Goal: Go to known website: Access a specific website the user already knows

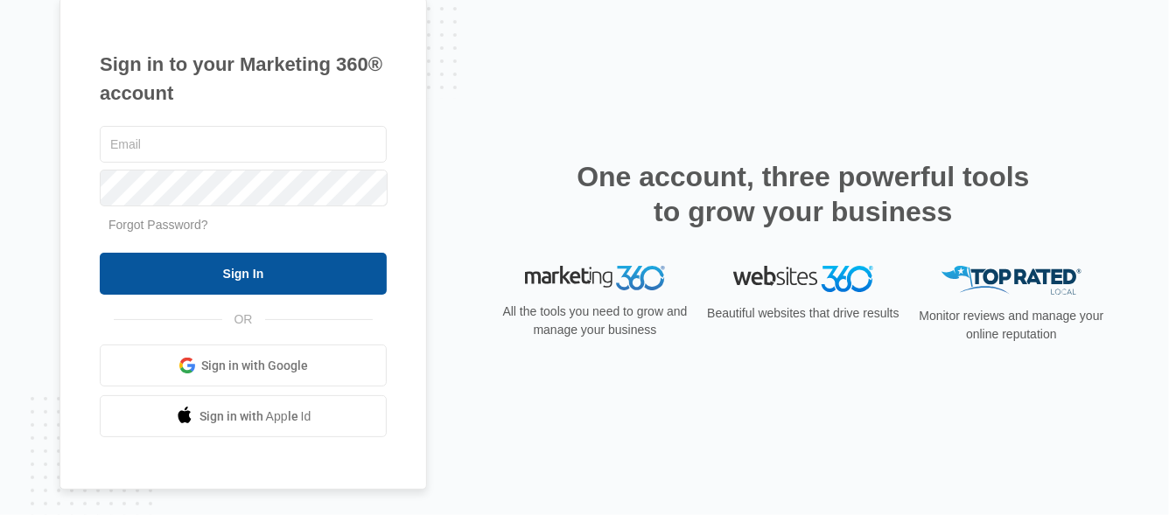
type input "[PERSON_NAME][EMAIL_ADDRESS][DOMAIN_NAME]"
click at [228, 265] on input "Sign In" at bounding box center [243, 274] width 287 height 42
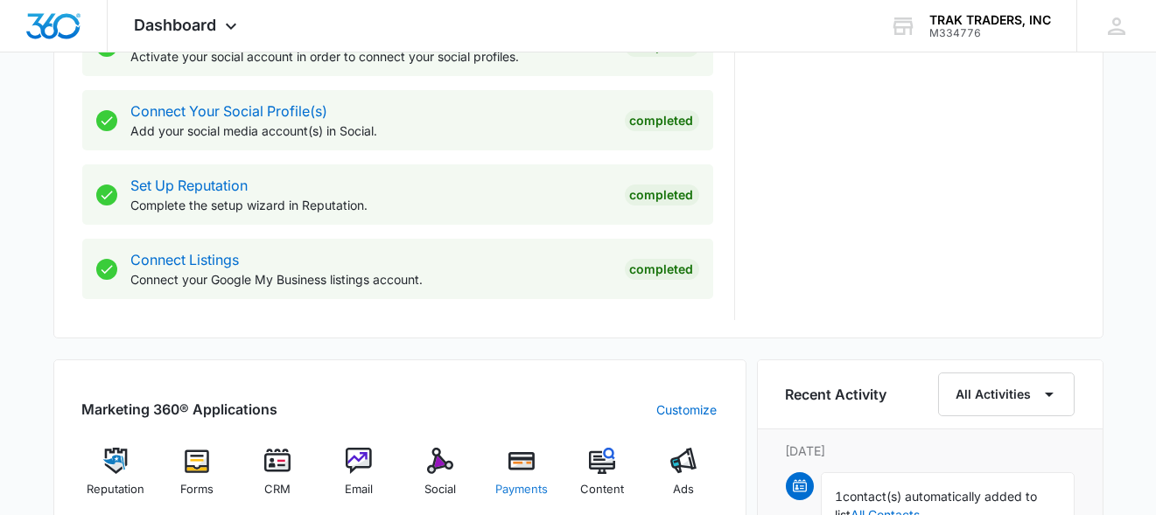
scroll to position [875, 0]
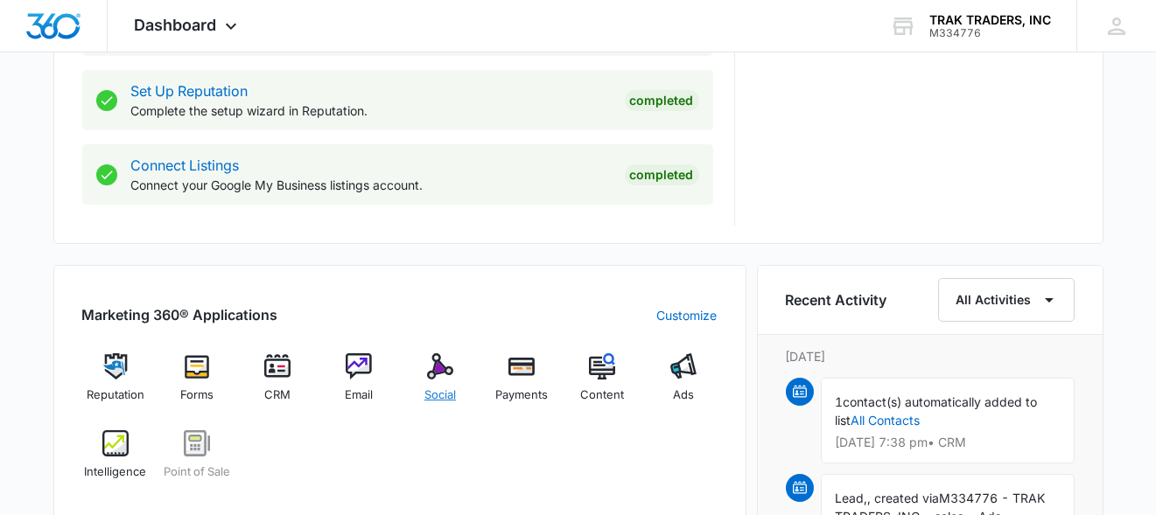
click at [438, 380] on div "Social" at bounding box center [440, 385] width 67 height 63
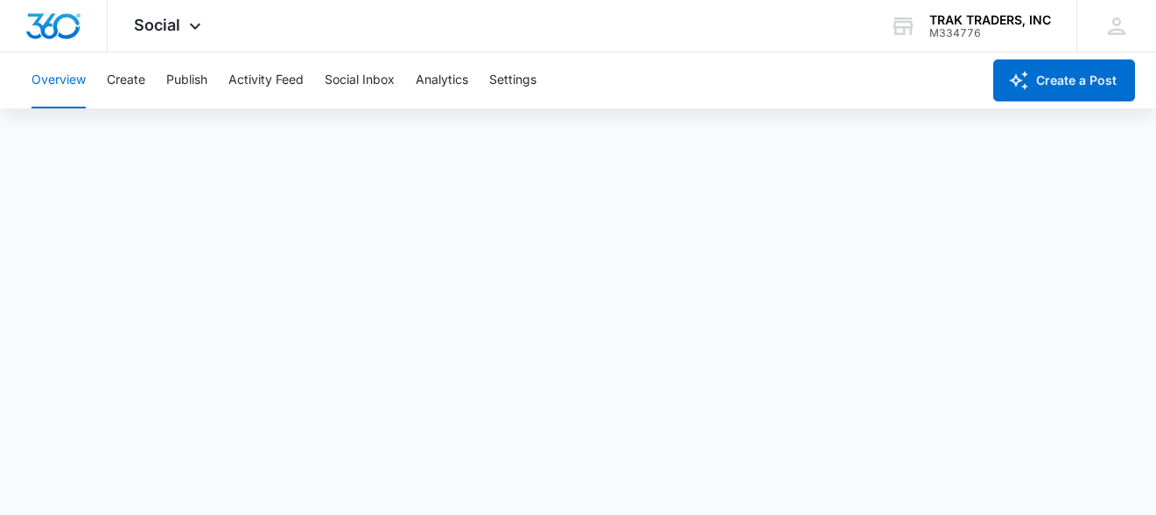
scroll to position [4, 0]
